Goal: Task Accomplishment & Management: Use online tool/utility

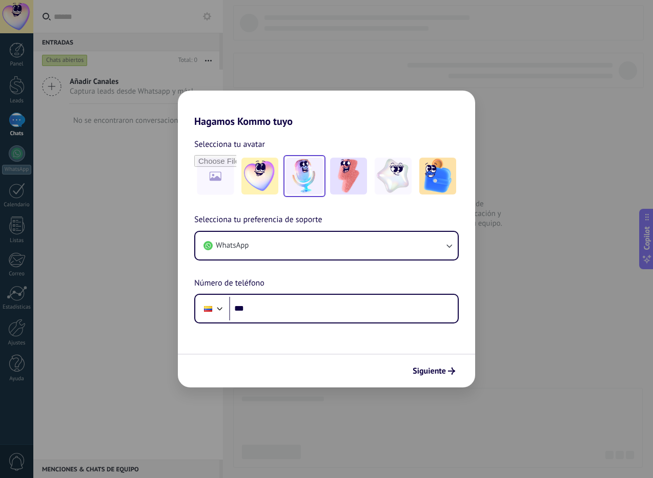
click at [303, 183] on img at bounding box center [304, 176] width 37 height 37
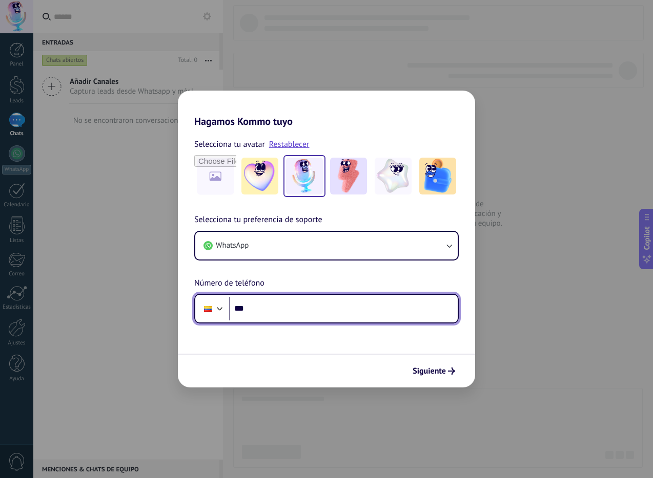
click at [217, 313] on div at bounding box center [220, 308] width 12 height 12
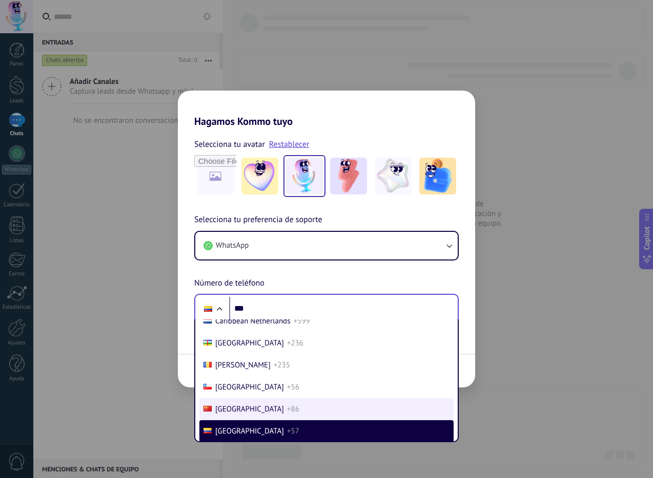
scroll to position [3209, 0]
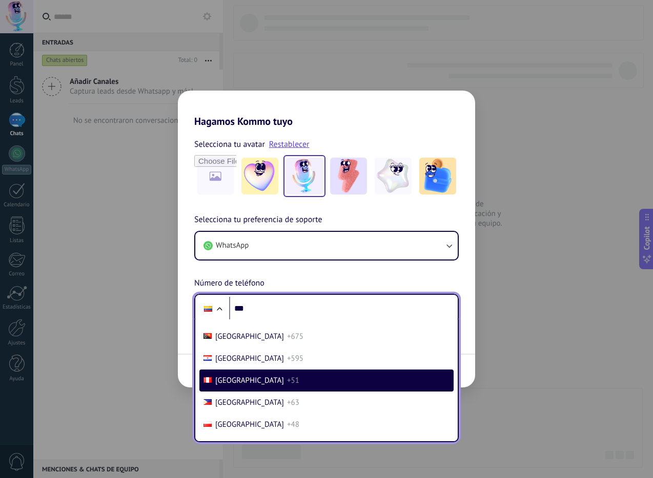
click at [270, 385] on li "Peru +51" at bounding box center [326, 381] width 254 height 22
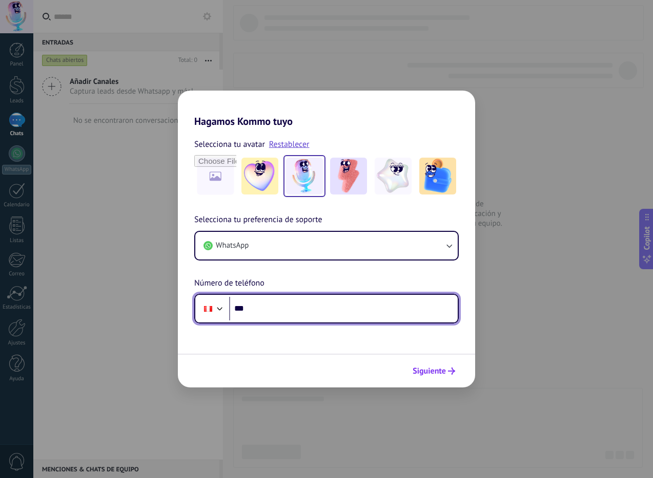
click at [436, 369] on span "Siguiente" at bounding box center [428, 371] width 33 height 7
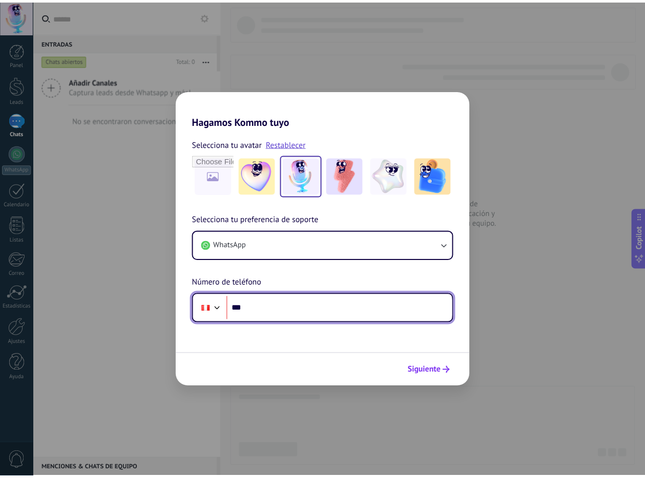
scroll to position [0, 0]
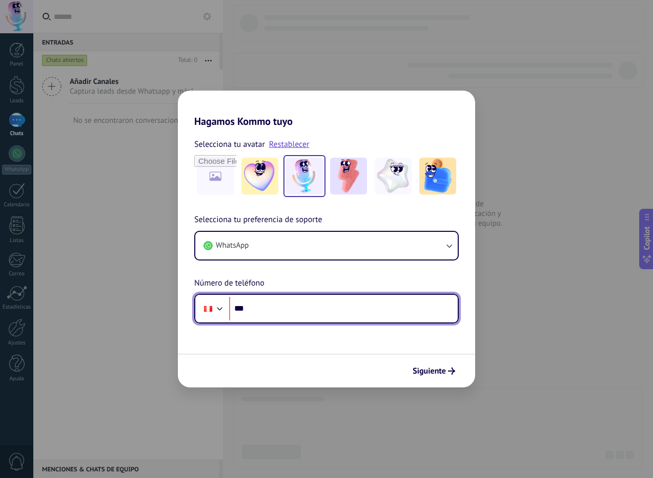
click at [358, 313] on input "***" at bounding box center [343, 309] width 228 height 24
type input "**********"
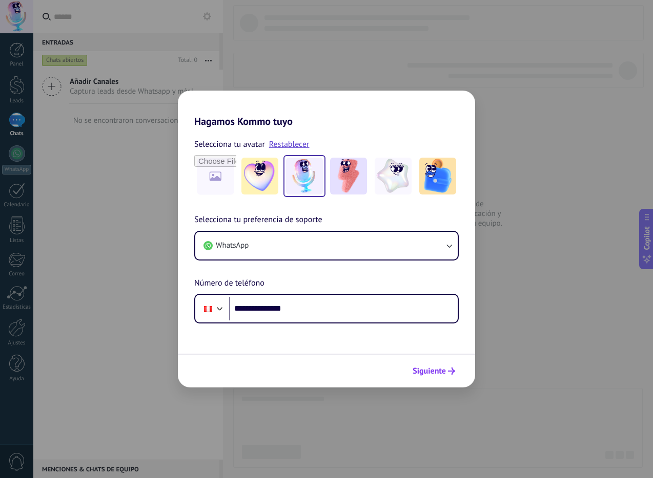
click at [425, 372] on span "Siguiente" at bounding box center [428, 371] width 33 height 7
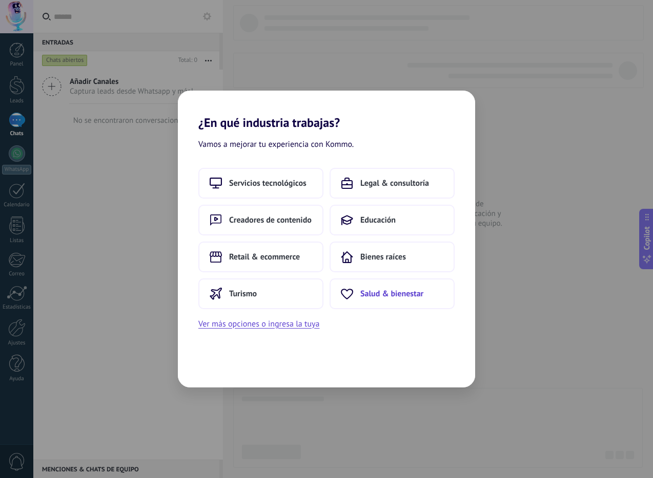
click at [374, 294] on span "Salud & bienestar" at bounding box center [391, 294] width 63 height 10
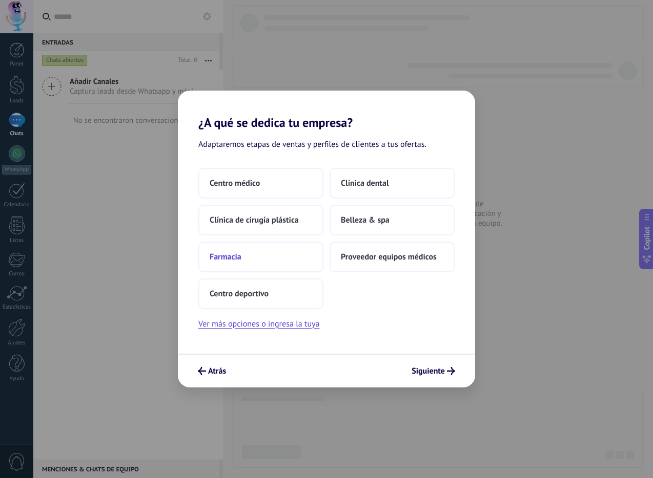
click at [240, 256] on span "Farmacia" at bounding box center [225, 257] width 32 height 10
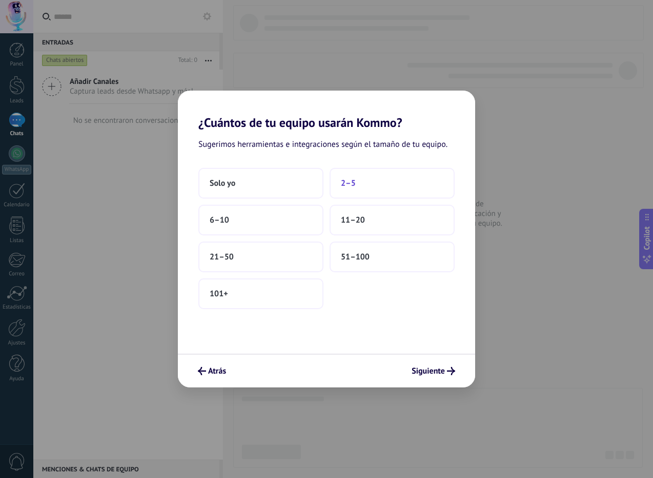
click at [368, 186] on button "2–5" at bounding box center [391, 183] width 125 height 31
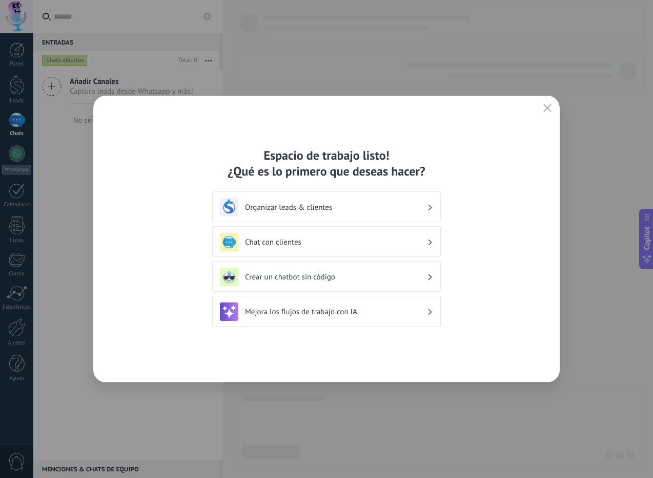
click at [379, 211] on h3 "Organizar leads & clientes" at bounding box center [336, 208] width 182 height 10
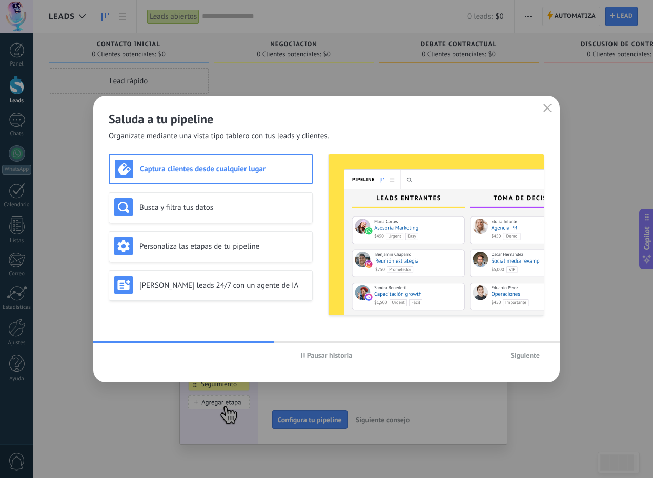
click at [518, 354] on span "Siguiente" at bounding box center [524, 355] width 29 height 7
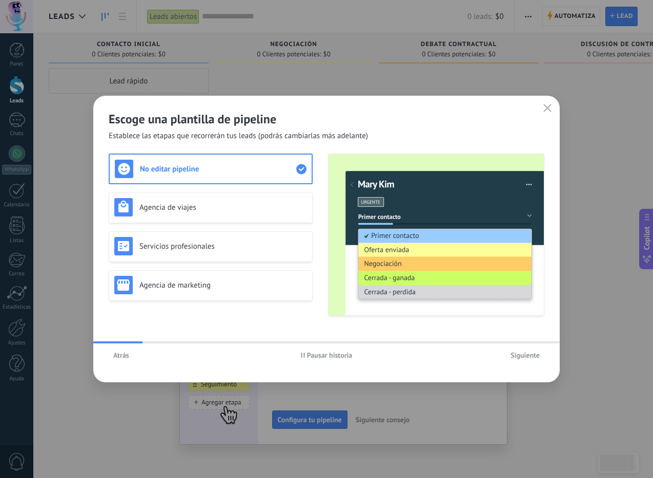
click at [518, 354] on span "Siguiente" at bounding box center [524, 355] width 29 height 7
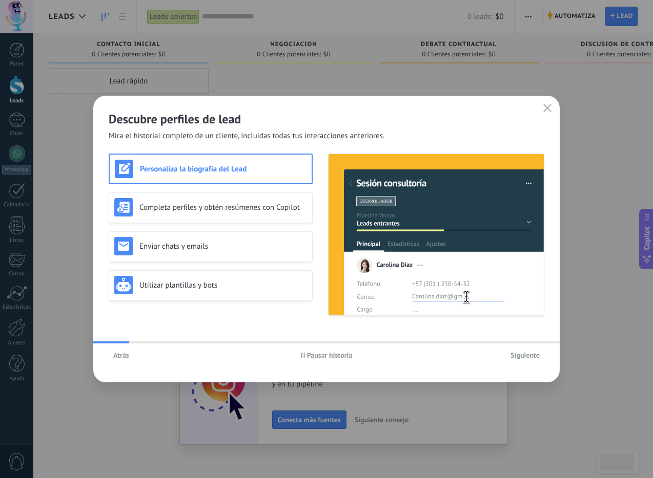
click at [522, 352] on span "Siguiente" at bounding box center [524, 355] width 29 height 7
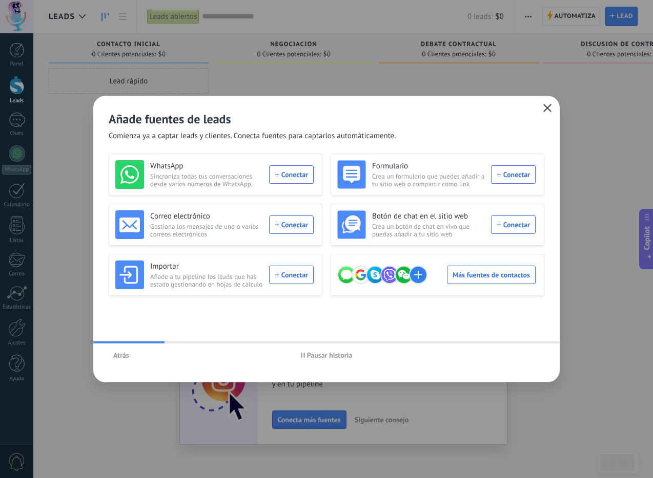
click at [544, 112] on span "button" at bounding box center [547, 108] width 8 height 9
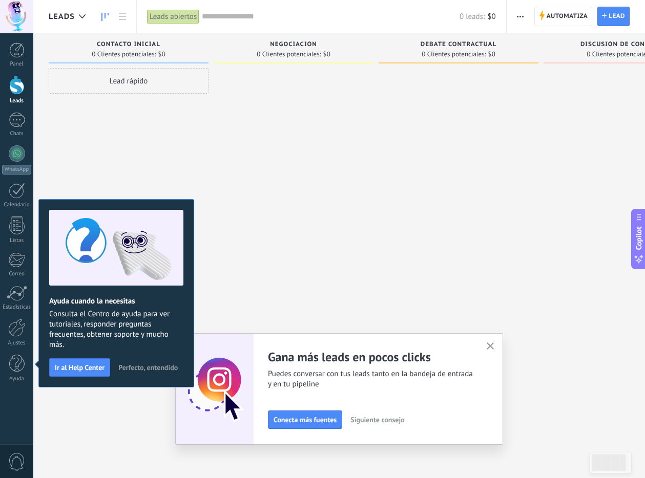
click at [143, 367] on span "Perfecto, entendido" at bounding box center [147, 367] width 59 height 7
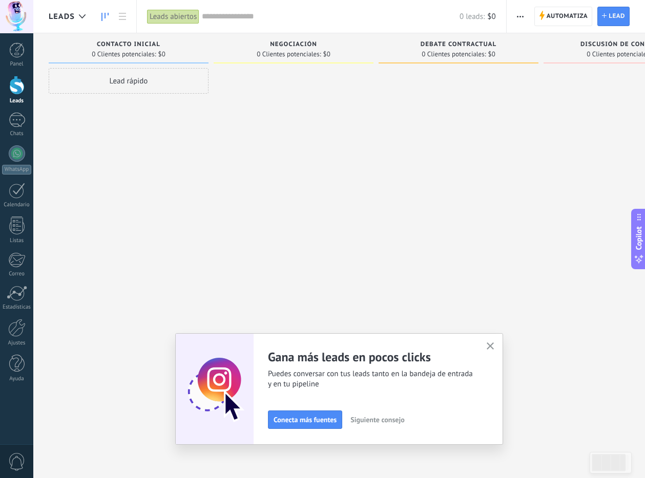
click at [490, 346] on button "button" at bounding box center [490, 347] width 13 height 14
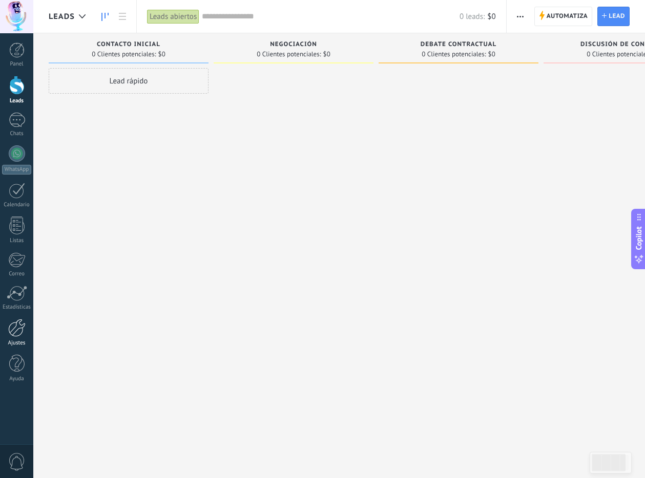
click at [18, 330] on div at bounding box center [16, 328] width 17 height 18
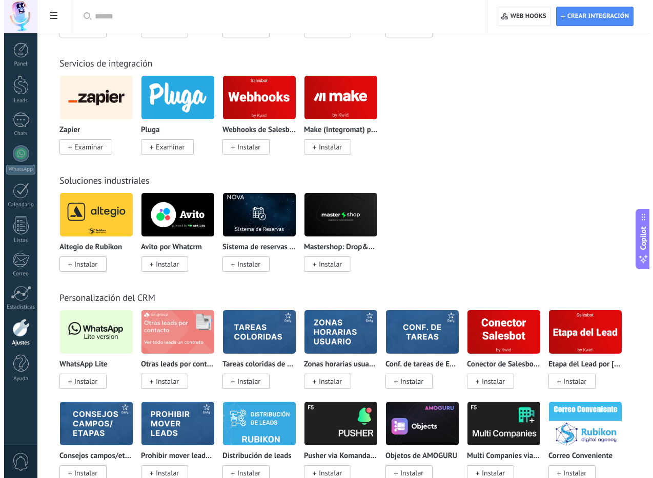
scroll to position [1998, 0]
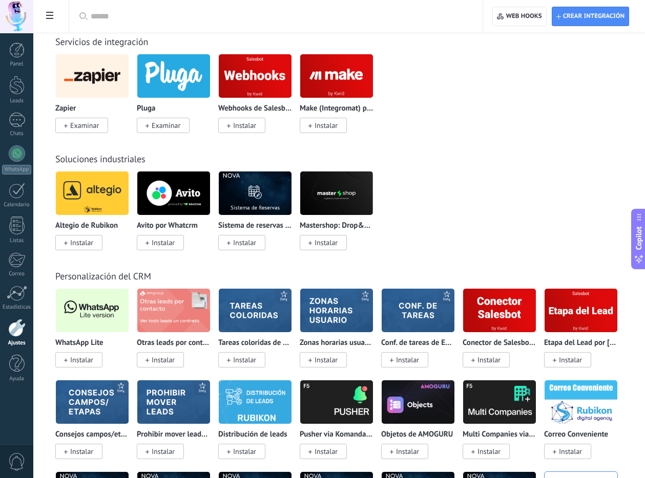
click at [95, 311] on img at bounding box center [92, 311] width 73 height 50
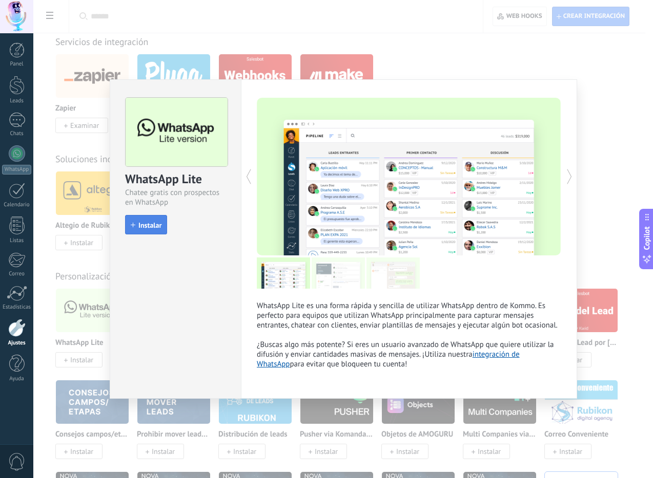
click at [158, 224] on span "Instalar" at bounding box center [149, 225] width 23 height 7
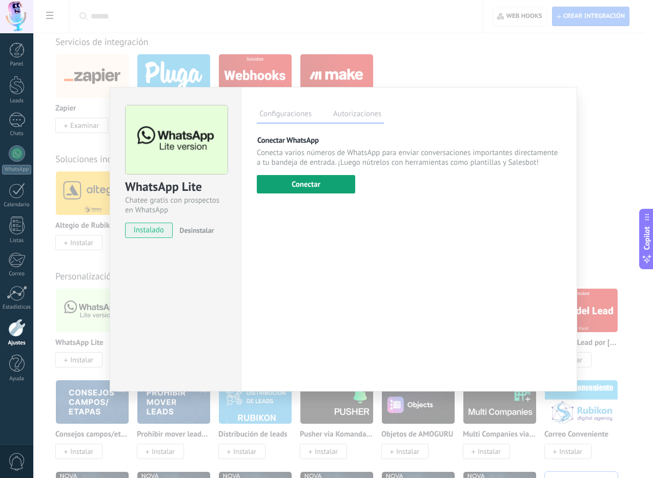
click at [332, 185] on button "Conectar" at bounding box center [306, 184] width 98 height 18
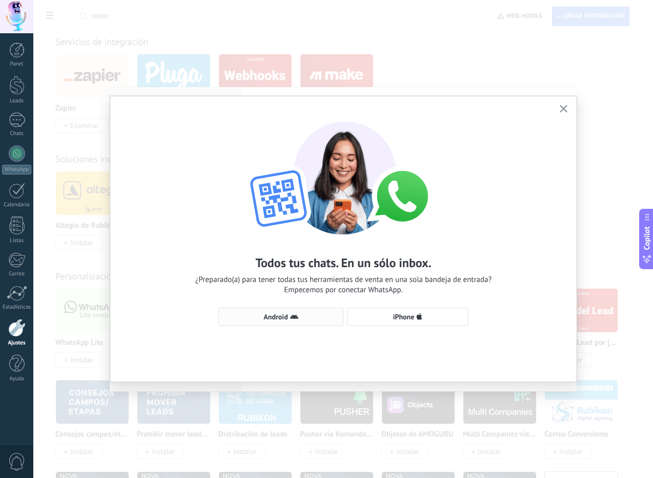
click at [309, 315] on span "Android" at bounding box center [281, 317] width 114 height 8
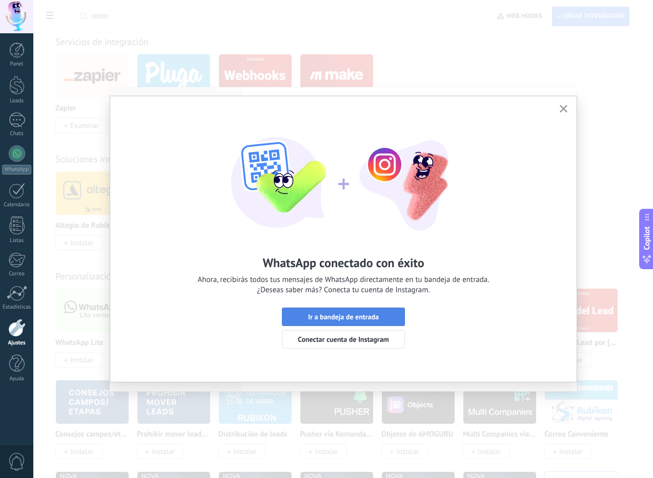
click at [365, 319] on span "Ir a bandeja de entrada" at bounding box center [343, 316] width 71 height 7
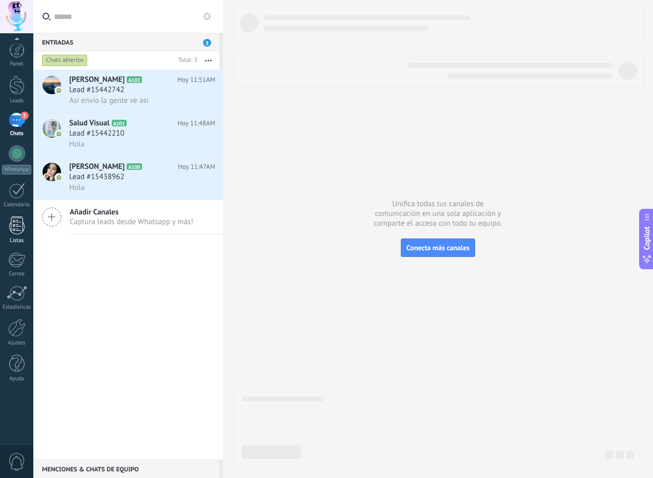
click at [17, 227] on div at bounding box center [16, 226] width 15 height 18
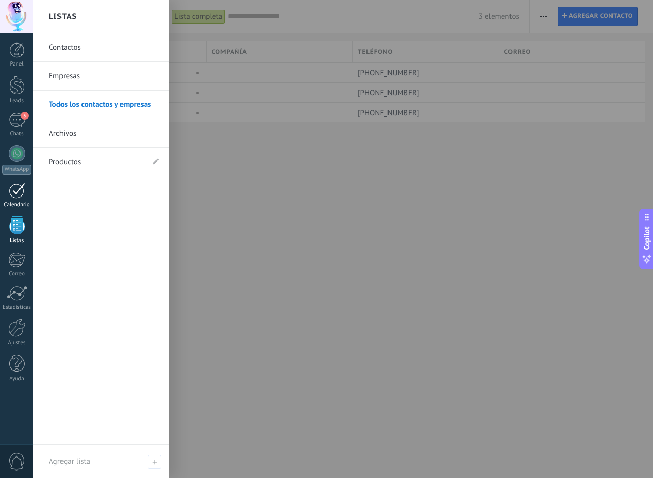
click at [19, 199] on link "Calendario" at bounding box center [16, 196] width 33 height 26
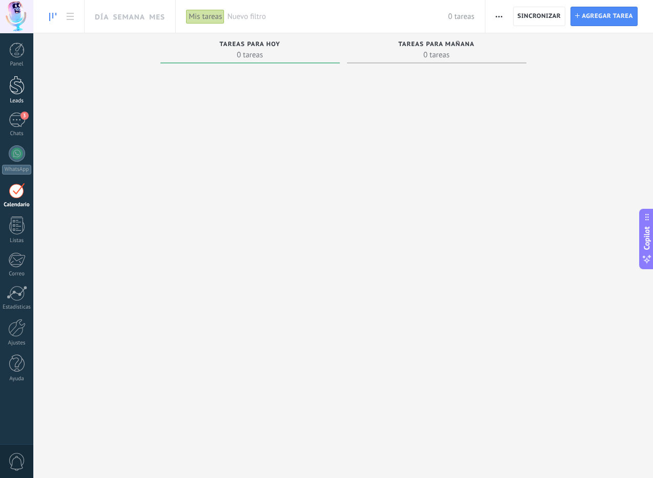
click at [14, 89] on div at bounding box center [16, 85] width 15 height 19
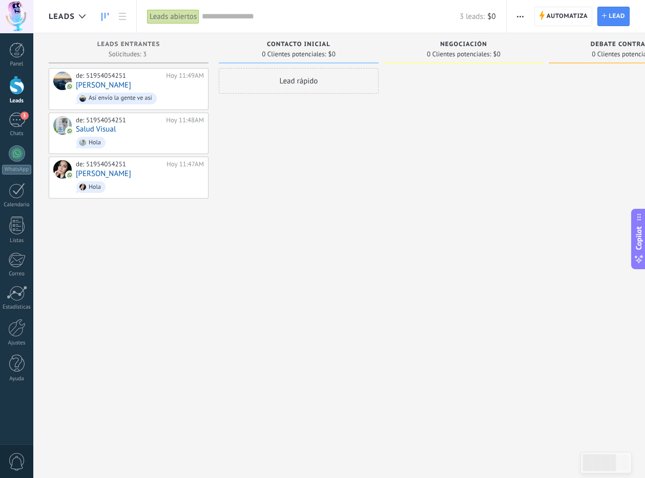
click at [523, 16] on use "button" at bounding box center [520, 17] width 7 height 2
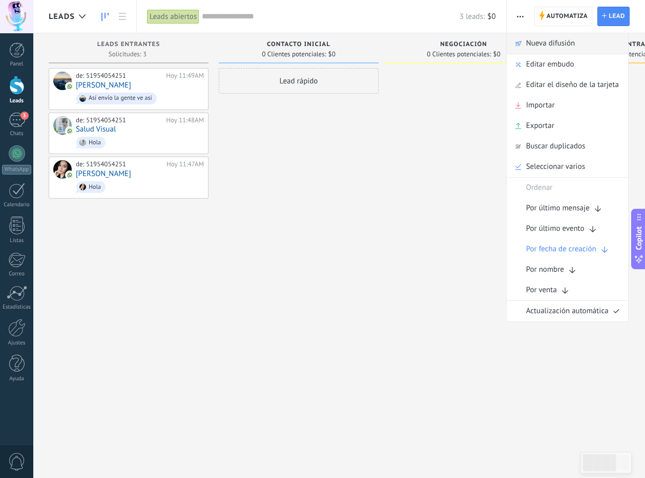
click at [535, 41] on span "Nueva difusión" at bounding box center [550, 43] width 49 height 20
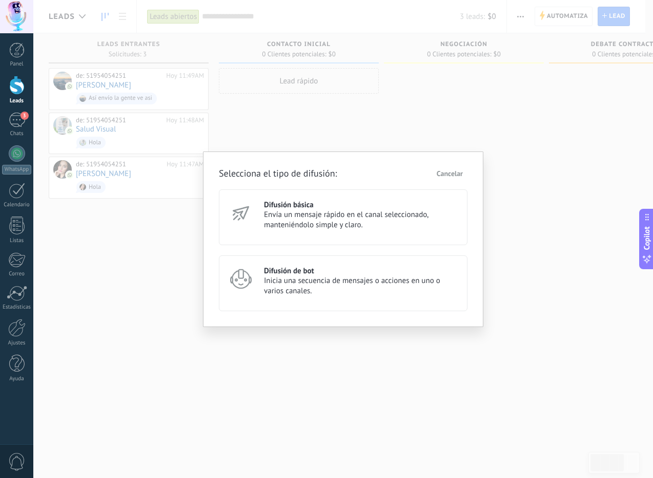
click at [358, 216] on span "Envía un mensaje rápido en el canal seleccionado, manteniéndolo simple y claro." at bounding box center [361, 220] width 194 height 20
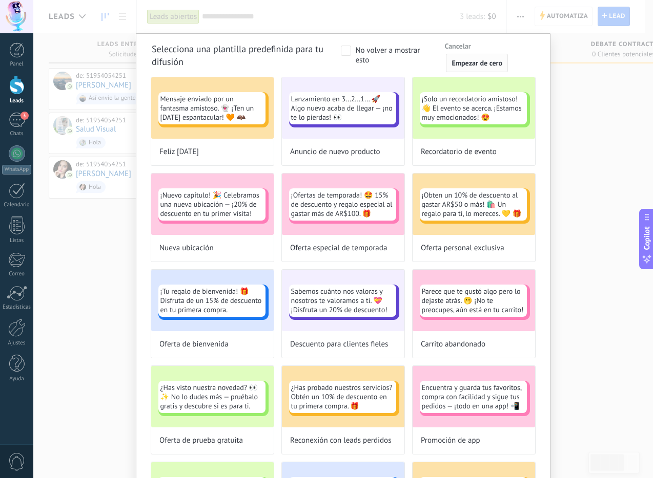
click at [493, 61] on span "Empezar de cero" at bounding box center [476, 62] width 51 height 7
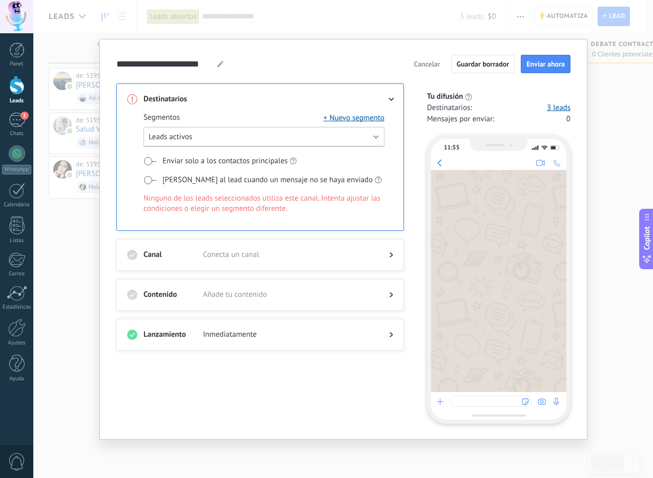
click at [338, 135] on button "Leads activos" at bounding box center [263, 137] width 241 height 20
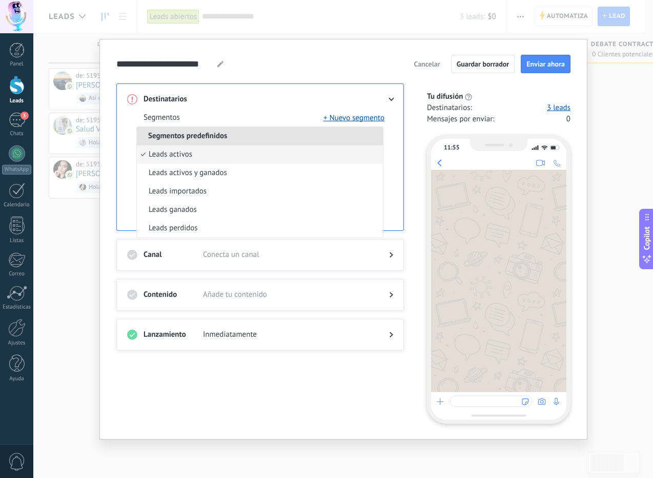
click at [102, 249] on div "**********" at bounding box center [343, 239] width 488 height 401
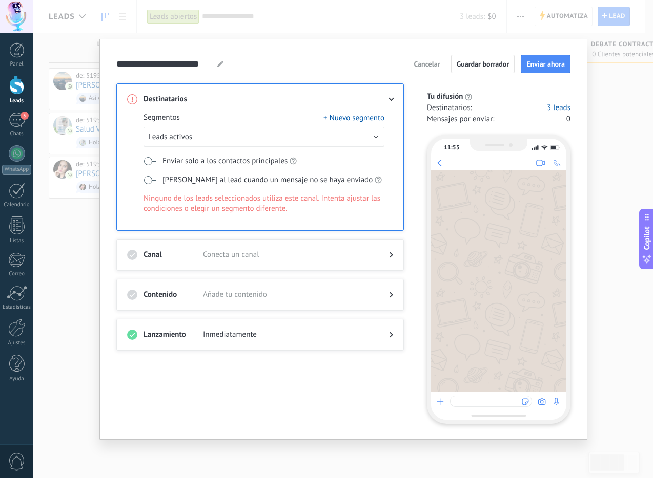
click at [154, 161] on span at bounding box center [149, 161] width 13 height 8
click at [156, 179] on label "[PERSON_NAME] al lead cuando un mensaje no se haya enviado" at bounding box center [262, 180] width 238 height 11
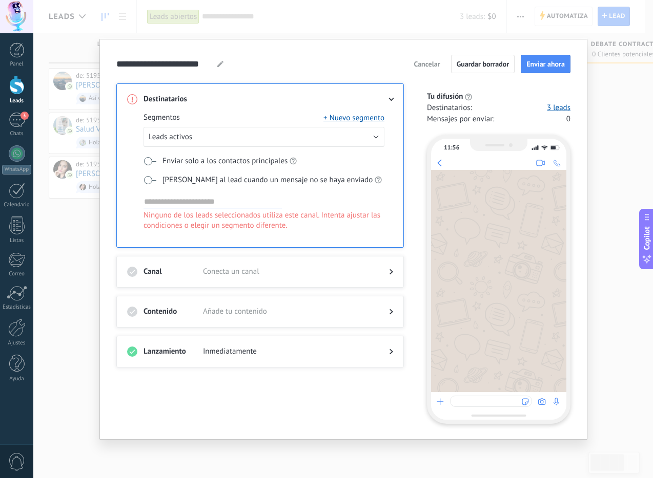
click at [149, 178] on span at bounding box center [149, 180] width 13 height 8
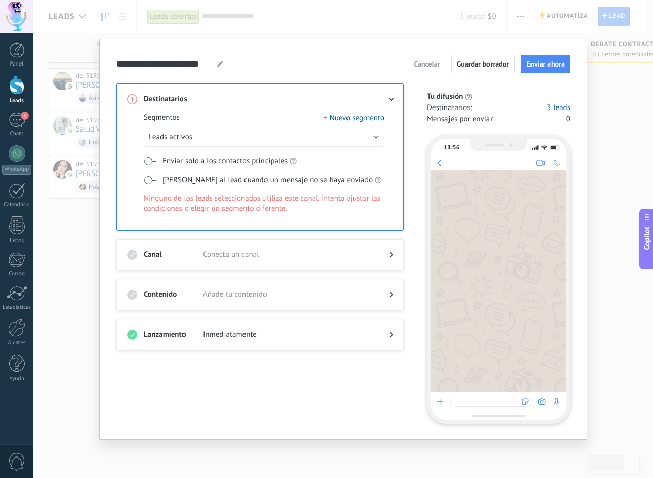
click at [148, 159] on span at bounding box center [149, 161] width 13 height 8
click at [367, 116] on button "+ Nuevo segmento" at bounding box center [353, 118] width 61 height 10
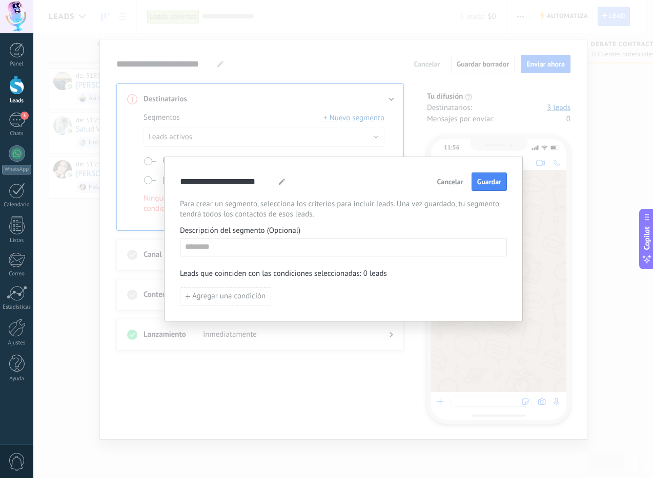
click at [455, 181] on span "Cancelar" at bounding box center [450, 181] width 26 height 7
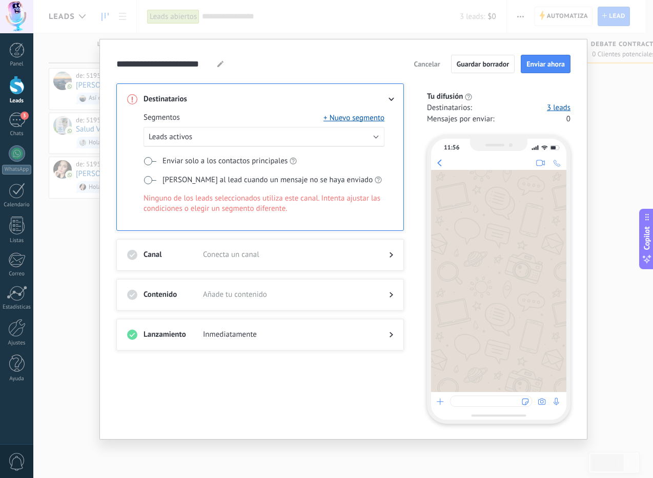
click at [432, 69] on button "Cancelar" at bounding box center [426, 63] width 35 height 15
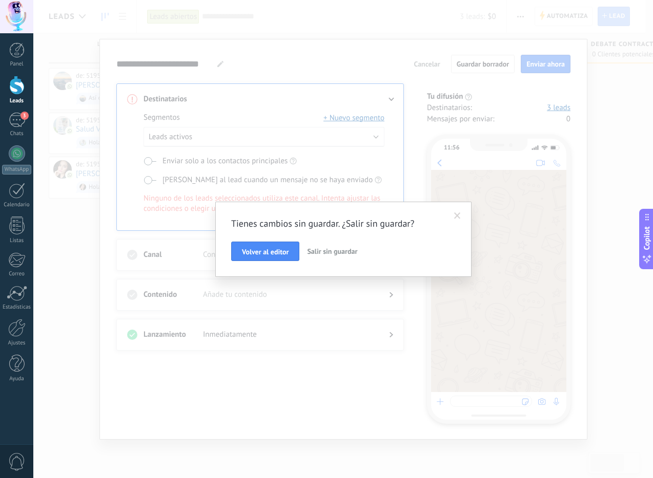
click at [329, 251] on span "Salir sin guardar" at bounding box center [332, 251] width 50 height 9
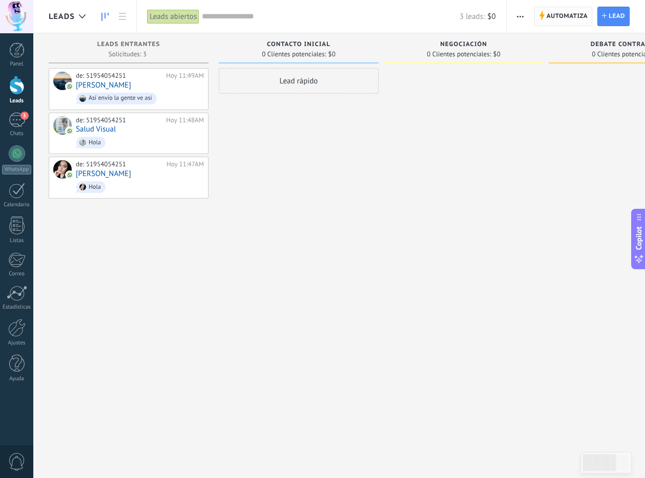
click at [547, 18] on span "Automatiza" at bounding box center [567, 16] width 41 height 18
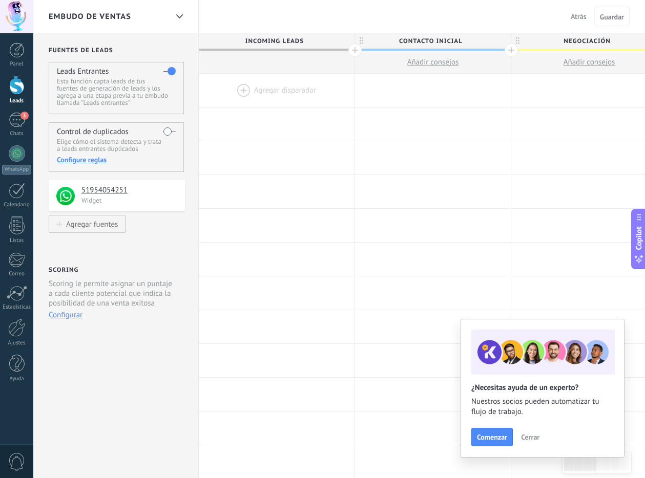
click at [571, 18] on span "Atrás" at bounding box center [579, 16] width 16 height 9
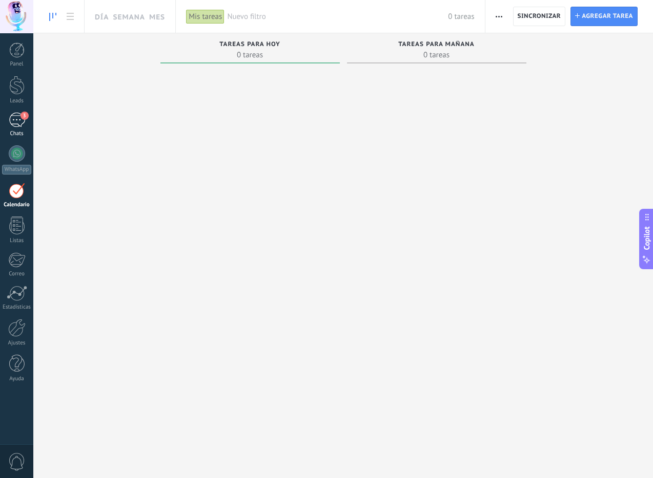
click at [18, 123] on div "3" at bounding box center [17, 120] width 16 height 15
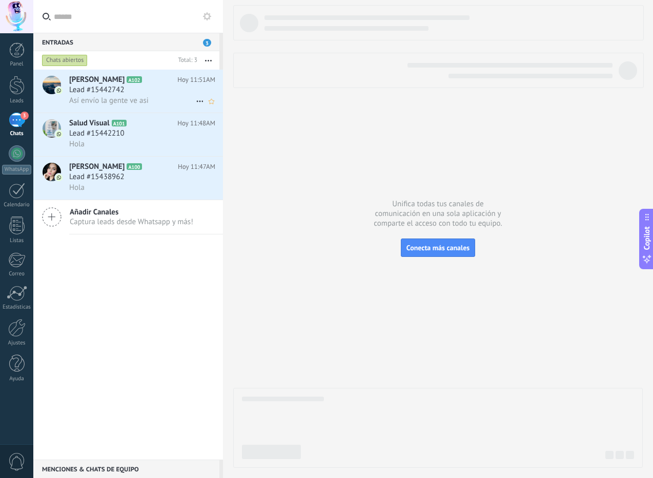
click at [133, 97] on span "Así envío la gente ve asi" at bounding box center [108, 101] width 79 height 10
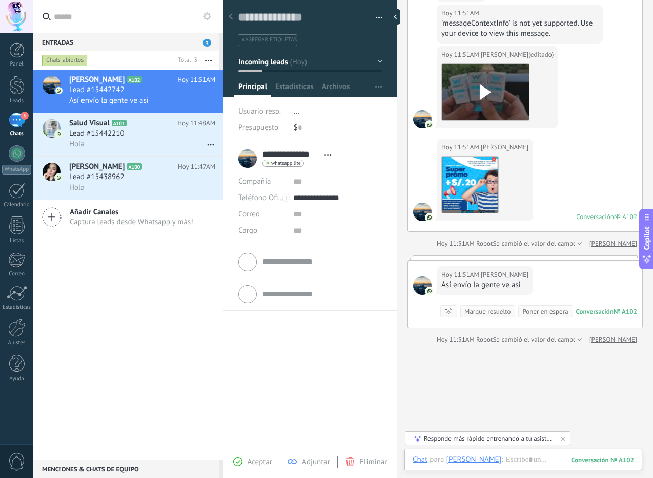
scroll to position [316, 0]
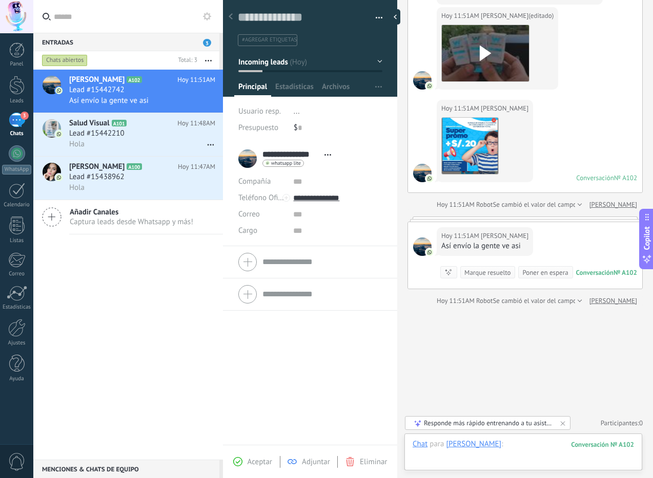
click at [529, 455] on div at bounding box center [522, 454] width 221 height 31
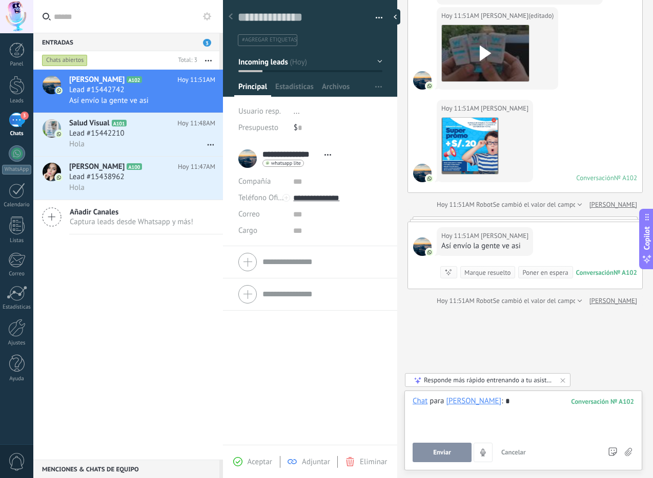
click at [455, 453] on button "Enviar" at bounding box center [441, 452] width 59 height 19
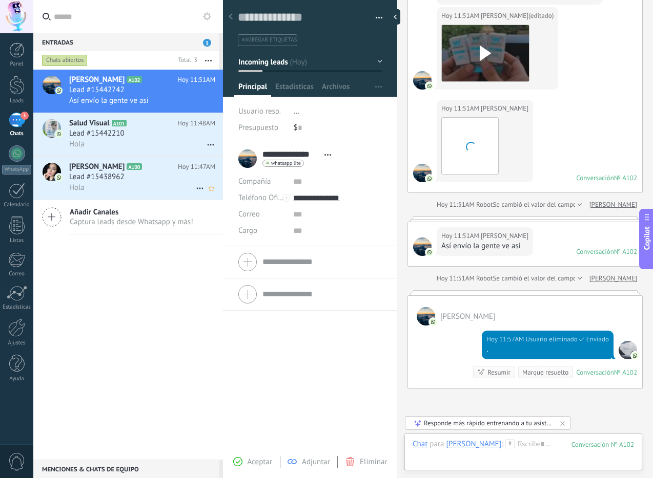
scroll to position [406, 0]
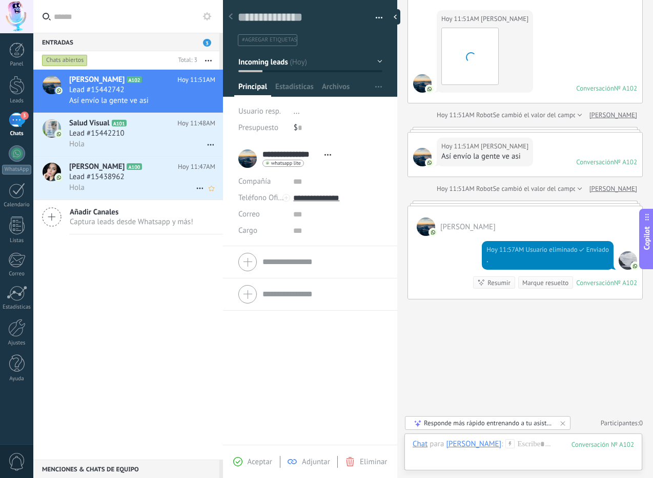
click at [163, 179] on div "Lead #15438962" at bounding box center [142, 177] width 146 height 10
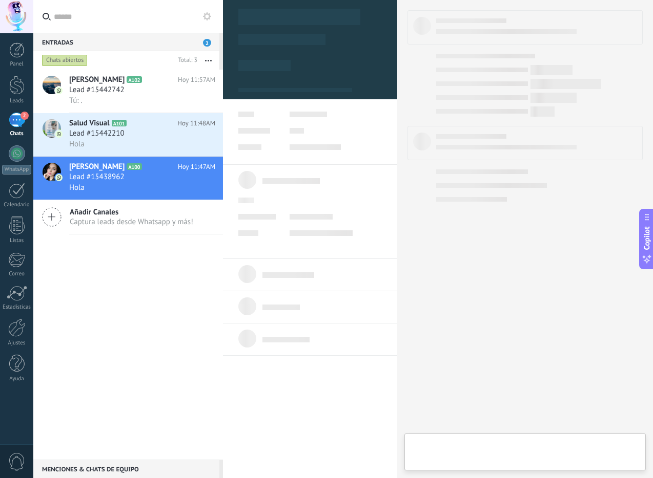
type textarea "**********"
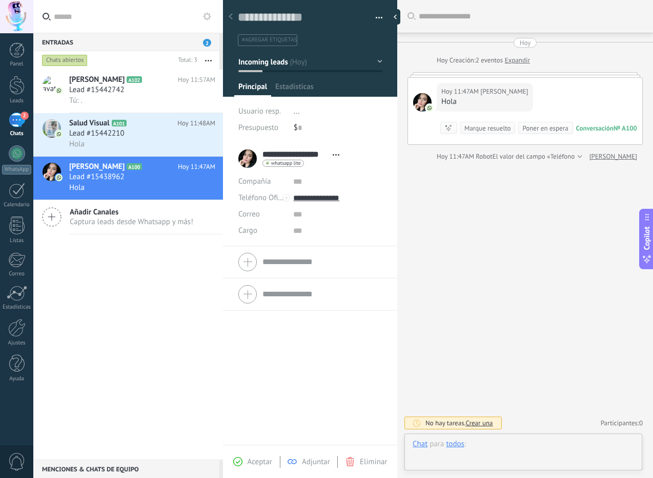
click at [576, 447] on div at bounding box center [522, 454] width 221 height 31
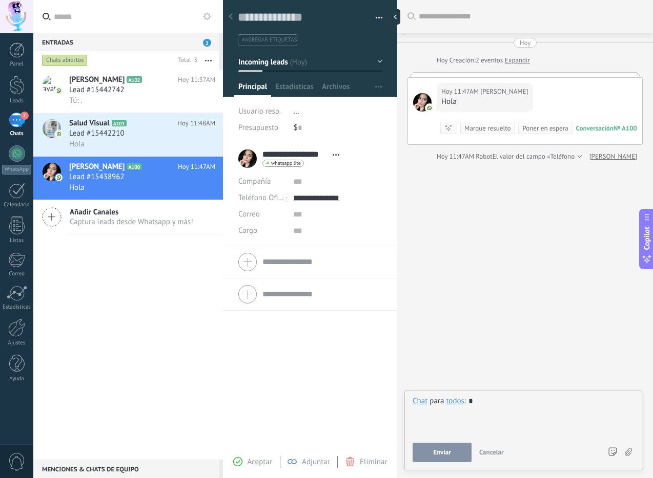
click at [436, 453] on span "Enviar" at bounding box center [442, 452] width 18 height 7
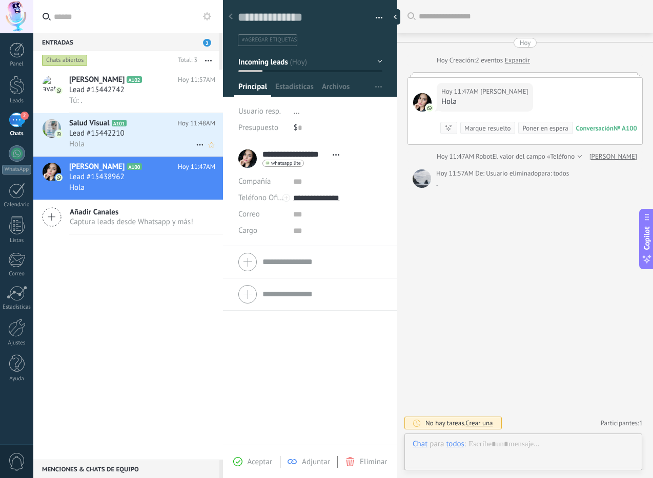
click at [171, 136] on div "Lead #15442210" at bounding box center [142, 134] width 146 height 10
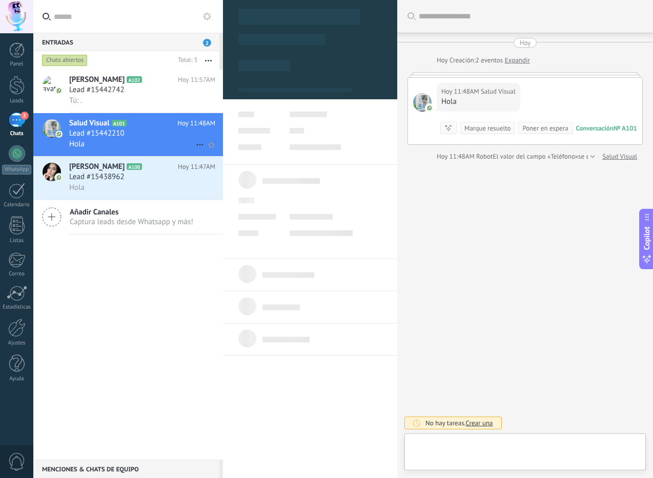
type textarea "**********"
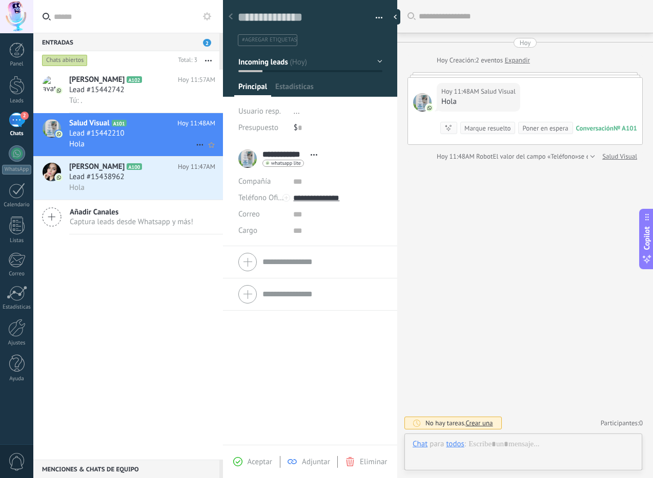
scroll to position [15, 0]
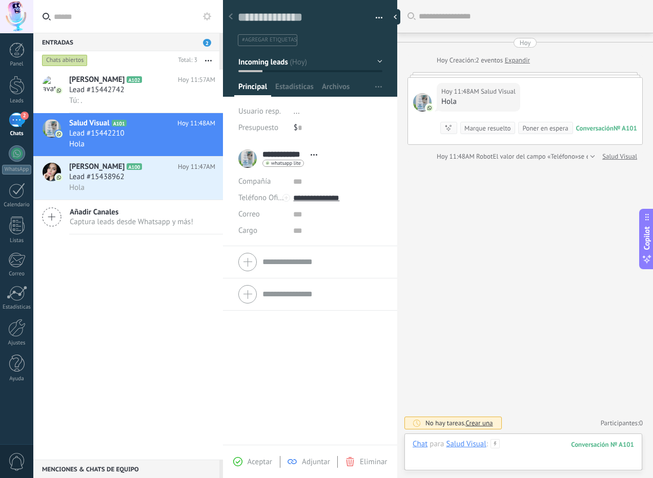
click at [526, 444] on div at bounding box center [522, 454] width 221 height 31
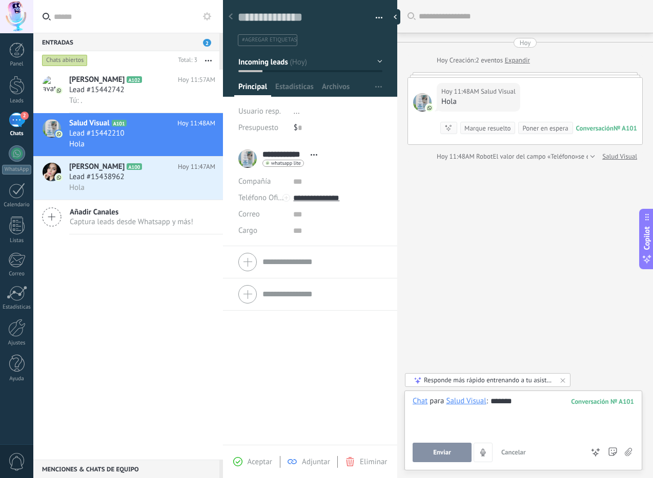
click at [448, 451] on span "Enviar" at bounding box center [442, 452] width 18 height 7
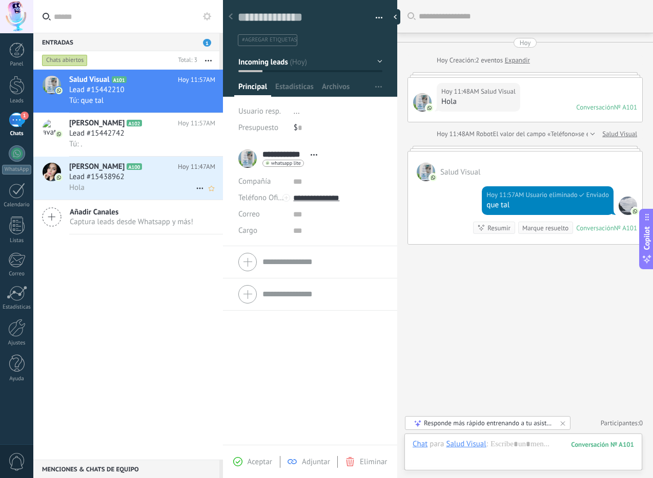
click at [156, 190] on div "Hola" at bounding box center [142, 187] width 146 height 11
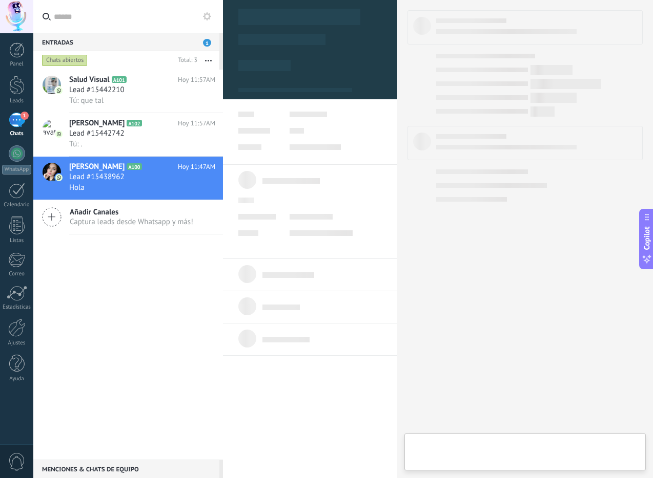
type textarea "**********"
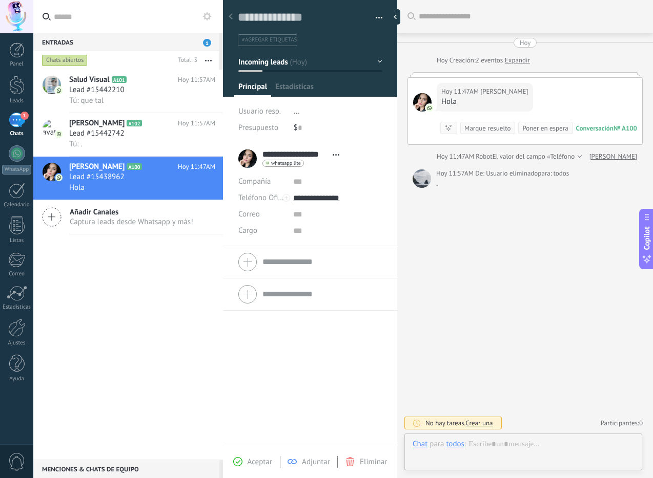
scroll to position [15, 0]
click at [558, 450] on div at bounding box center [522, 454] width 221 height 31
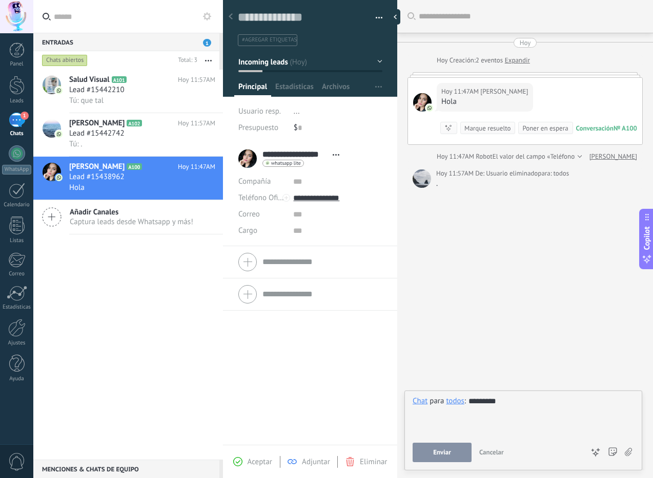
click at [448, 450] on span "Enviar" at bounding box center [442, 452] width 18 height 7
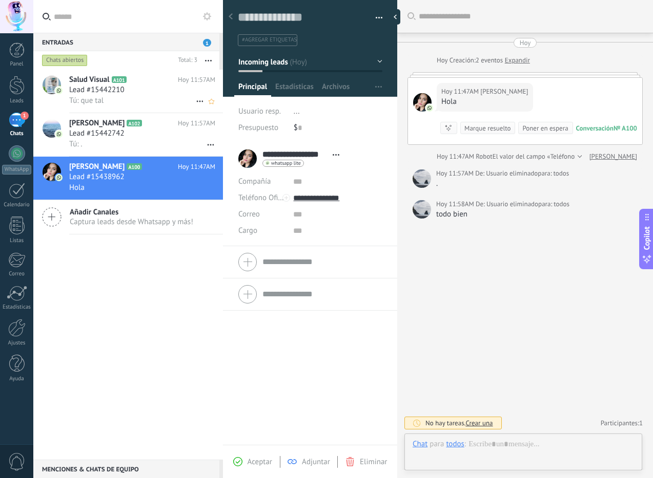
click at [133, 86] on div "Lead #15442210" at bounding box center [142, 90] width 146 height 10
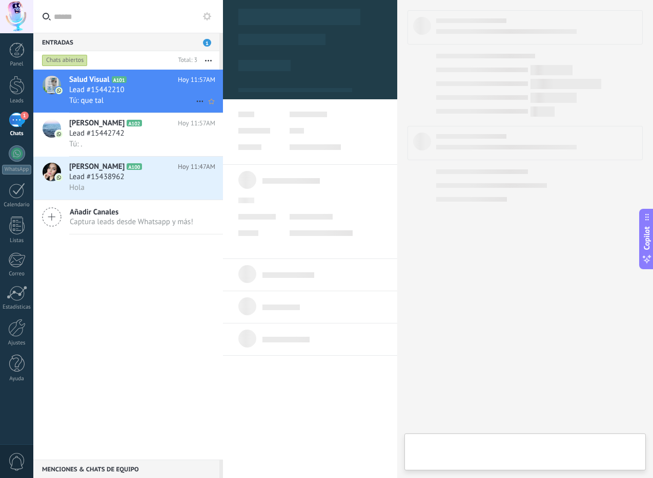
scroll to position [15, 0]
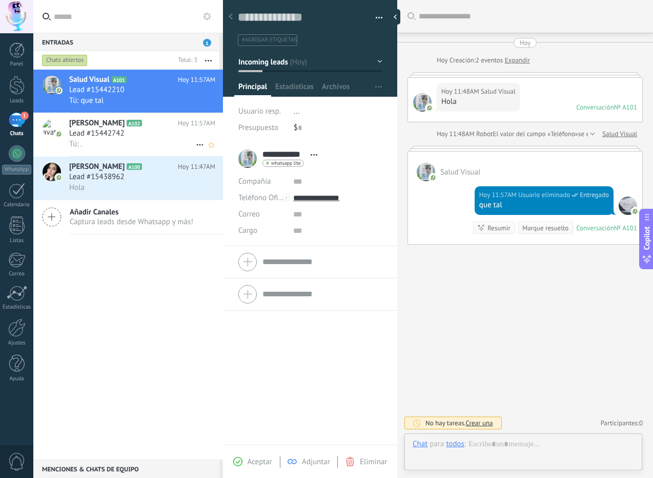
click at [140, 125] on h2 "[PERSON_NAME] A102" at bounding box center [123, 123] width 109 height 10
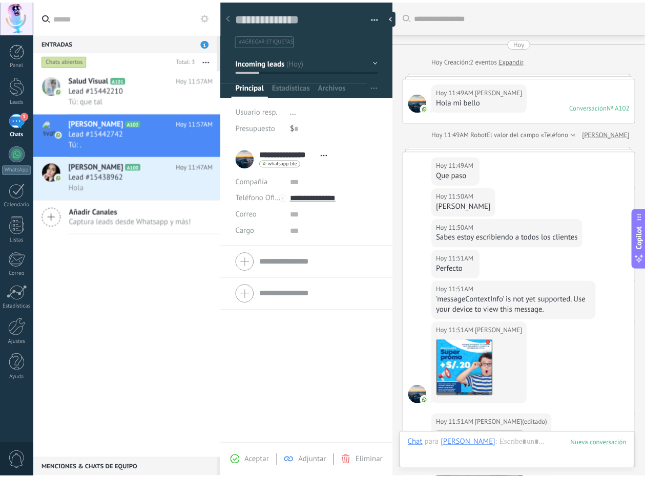
scroll to position [406, 0]
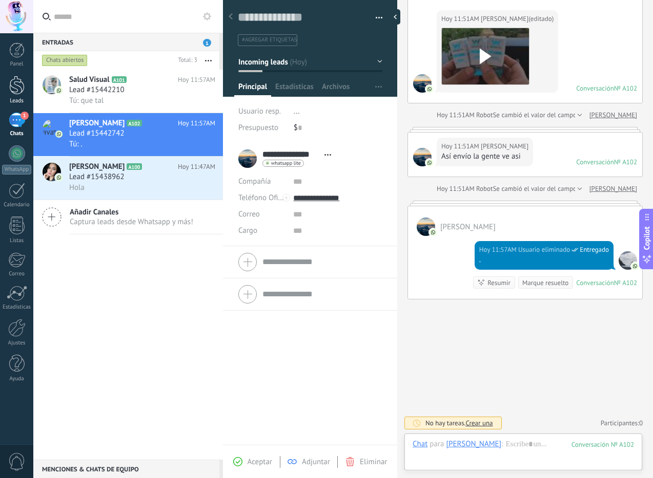
click at [14, 80] on div at bounding box center [16, 85] width 15 height 19
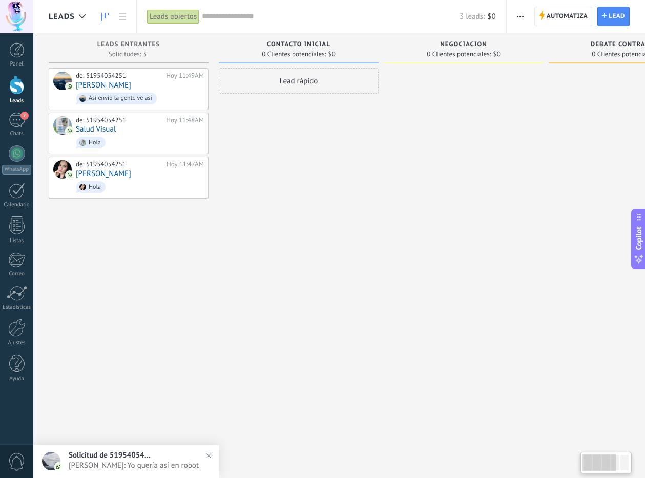
drag, startPoint x: 218, startPoint y: 262, endPoint x: 308, endPoint y: 257, distance: 90.8
click at [308, 257] on div "Leads Entrantes Solicitudes: 3 0 0 0 3 0 0 0 3 de: 51954054251 [DATE] 11:49AM […" at bounding box center [469, 223] width 840 height 380
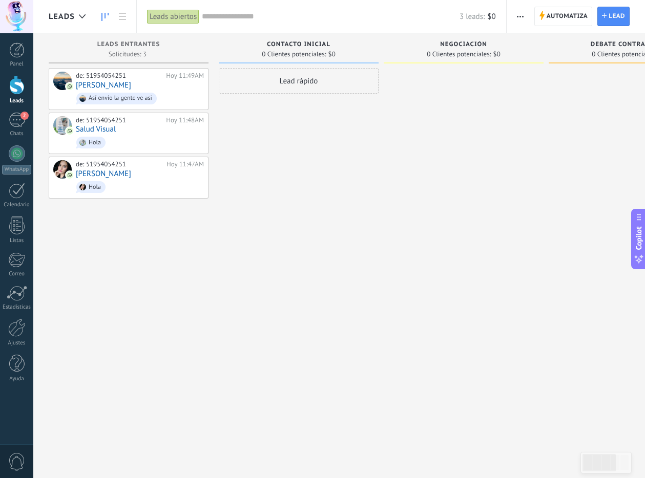
click at [519, 20] on span "button" at bounding box center [520, 16] width 7 height 19
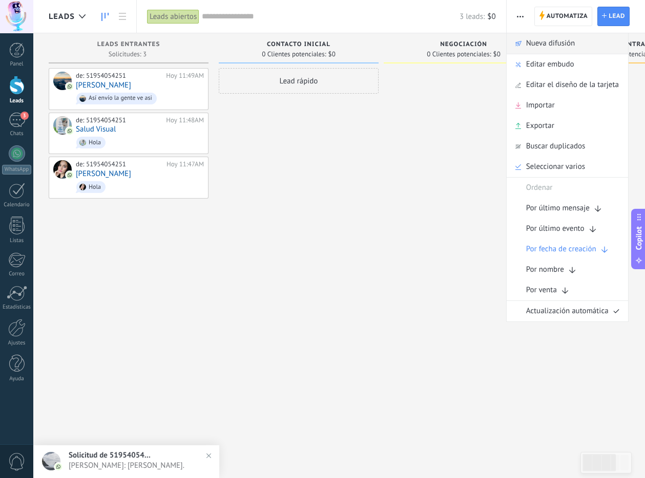
click at [579, 41] on div "Nueva difusión" at bounding box center [567, 43] width 121 height 20
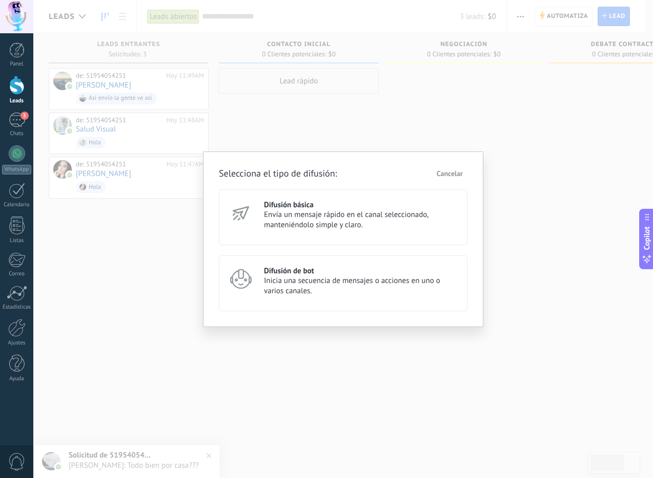
click at [384, 220] on span "Envía un mensaje rápido en el canal seleccionado, manteniéndolo simple y claro." at bounding box center [361, 220] width 194 height 20
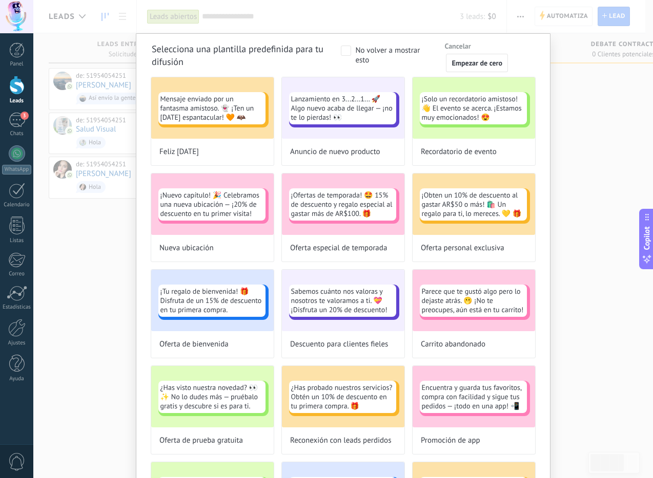
click at [345, 50] on span at bounding box center [346, 51] width 10 height 10
click at [353, 116] on span "Lanzamiento en 3...2...1... 🚀 Algo nuevo acaba de llegar — ¡no te lo pierdas! 👀" at bounding box center [342, 108] width 103 height 28
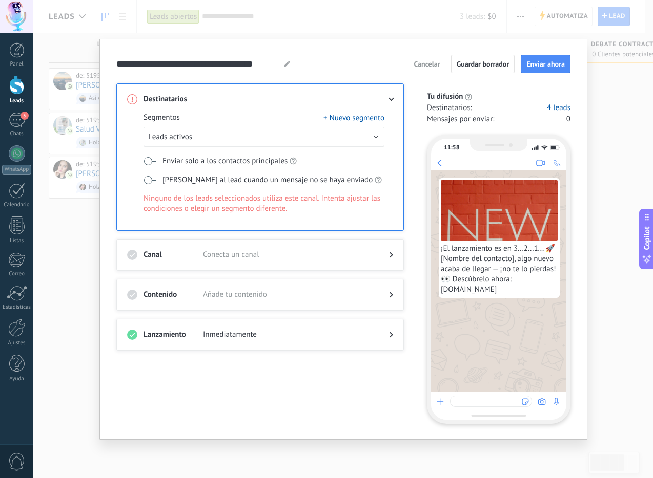
click at [458, 259] on span "¡El lanzamiento es en 3...2...1... 🚀 [Nombre del contacto], algo nuevo acaba de…" at bounding box center [498, 269] width 117 height 51
click at [392, 333] on icon at bounding box center [391, 335] width 4 height 6
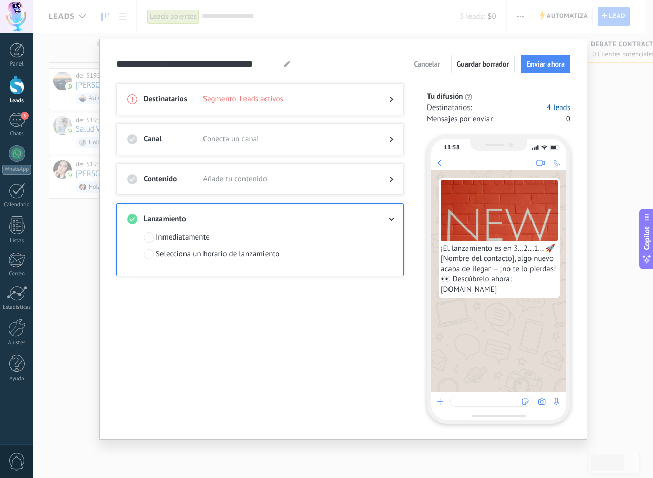
click at [391, 100] on icon at bounding box center [391, 99] width 4 height 6
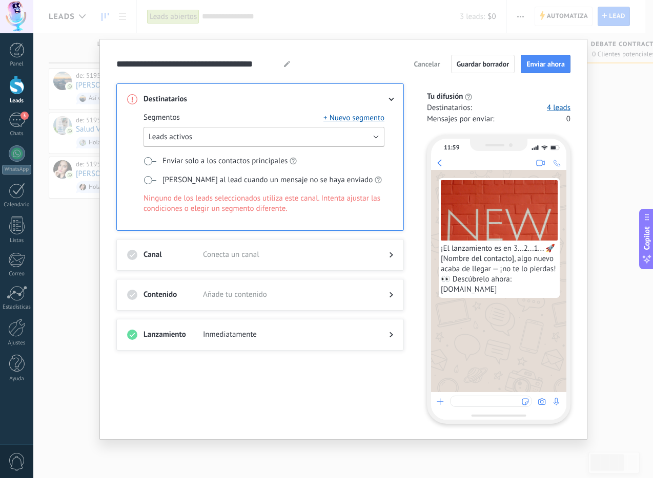
click at [240, 137] on button "Leads activos" at bounding box center [263, 137] width 241 height 20
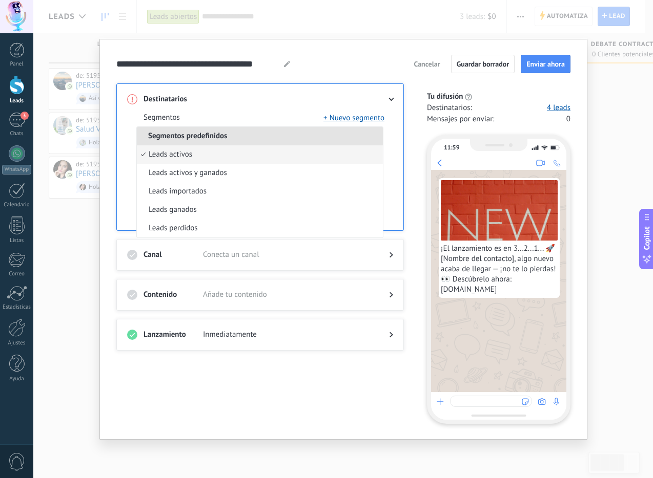
click at [114, 181] on div "**********" at bounding box center [343, 239] width 488 height 401
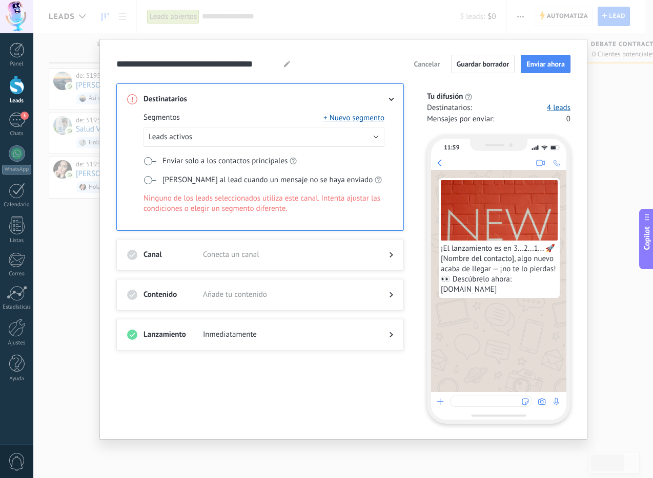
click at [131, 99] on icon at bounding box center [132, 99] width 10 height 10
drag, startPoint x: 321, startPoint y: 200, endPoint x: 335, endPoint y: 211, distance: 17.9
click at [335, 211] on span "Ninguno de los leads seleccionados utiliza este canal. Intenta ajustar las cond…" at bounding box center [263, 204] width 241 height 20
click at [562, 108] on link "4 leads" at bounding box center [559, 108] width 24 height 10
click at [288, 394] on div "Destinatarios Segmentos + Nuevo segmento Leads activos Enviar solo a los contac…" at bounding box center [266, 253] width 300 height 341
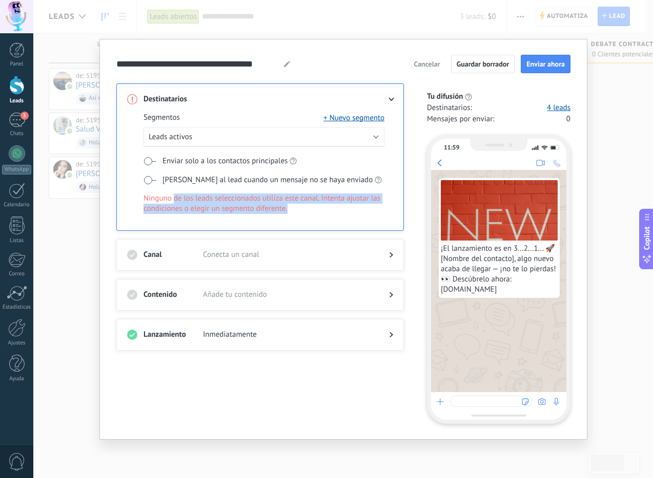
drag, startPoint x: 173, startPoint y: 199, endPoint x: 332, endPoint y: 213, distance: 160.5
click at [332, 213] on div "Segmentos + Nuevo segmento Leads activos Enviar solo a los contactos principale…" at bounding box center [263, 171] width 241 height 116
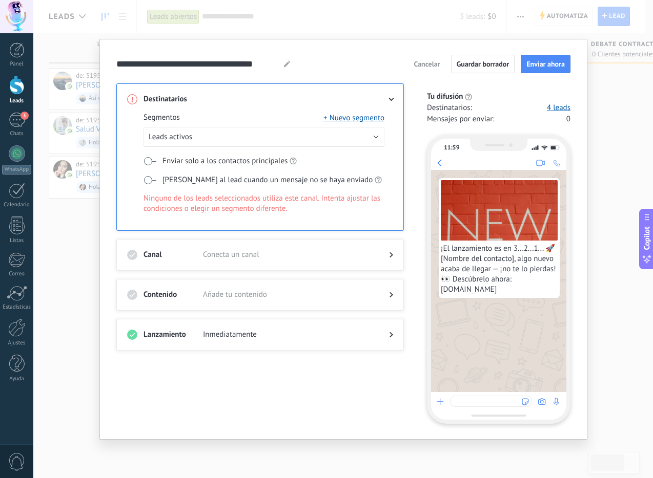
click at [332, 213] on div "Segmentos + Nuevo segmento Leads activos Enviar solo a los contactos principale…" at bounding box center [263, 171] width 241 height 116
drag, startPoint x: 520, startPoint y: 261, endPoint x: 537, endPoint y: 294, distance: 37.6
click at [537, 294] on span "¡El lanzamiento es en 3...2...1... 🚀 [Nombre del contacto], algo nuevo acaba de…" at bounding box center [498, 269] width 117 height 51
click at [430, 64] on span "Cancelar" at bounding box center [426, 63] width 26 height 7
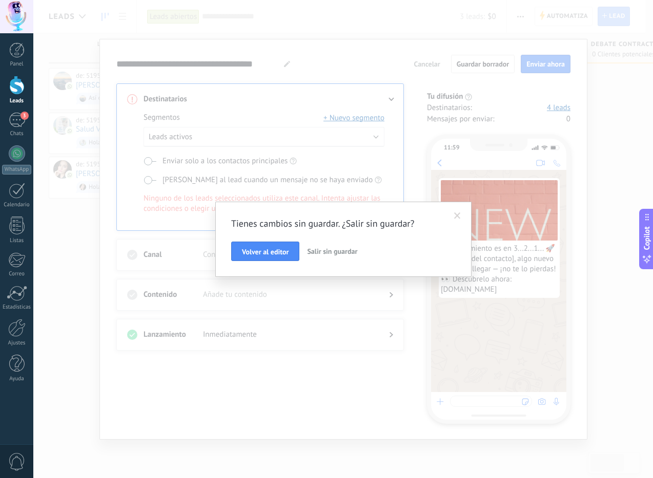
click at [342, 253] on span "Salir sin guardar" at bounding box center [332, 251] width 50 height 9
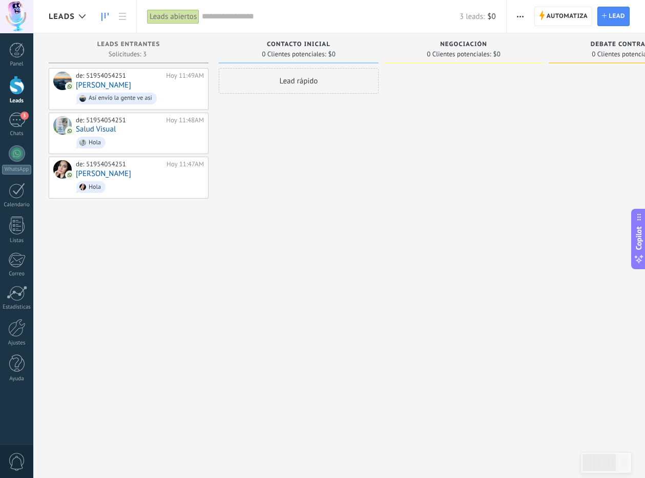
click at [342, 253] on div "Lead rápido" at bounding box center [299, 240] width 160 height 345
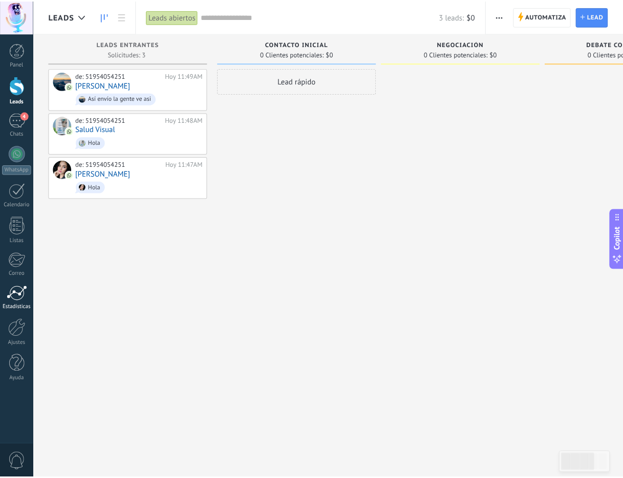
scroll to position [10, 0]
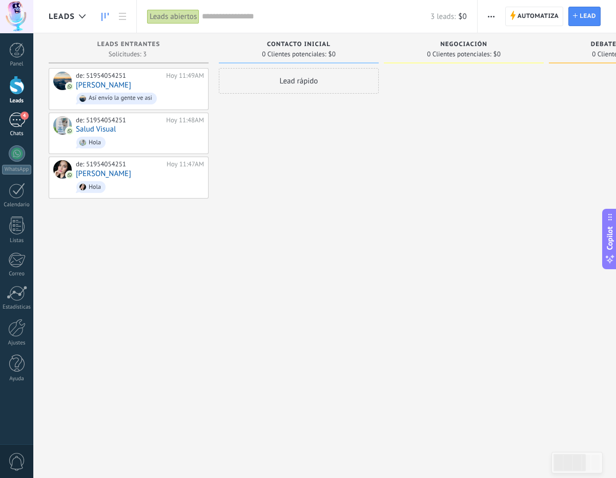
click at [23, 124] on div "4" at bounding box center [17, 120] width 16 height 15
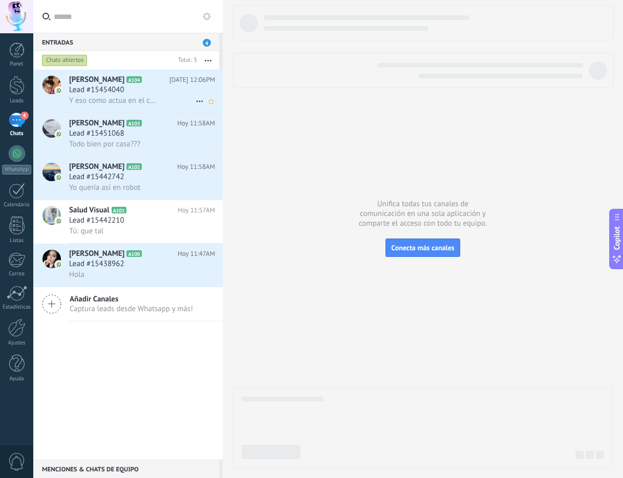
click at [147, 86] on div "Lead #15454040" at bounding box center [142, 90] width 146 height 10
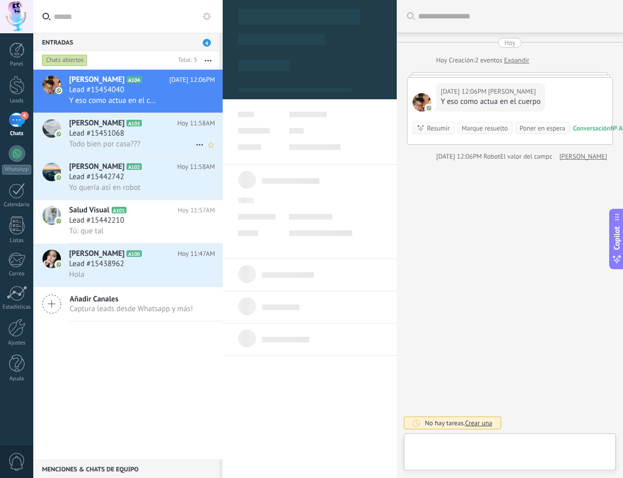
scroll to position [15, 0]
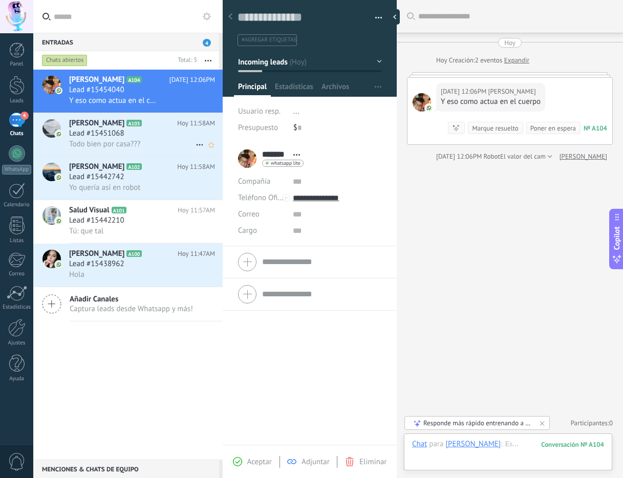
click at [124, 129] on span "Lead #15451068" at bounding box center [96, 134] width 55 height 10
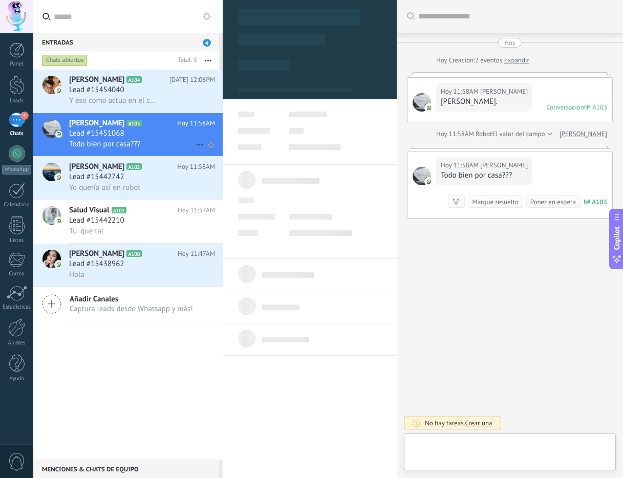
type textarea "**********"
